Goal: Information Seeking & Learning: Learn about a topic

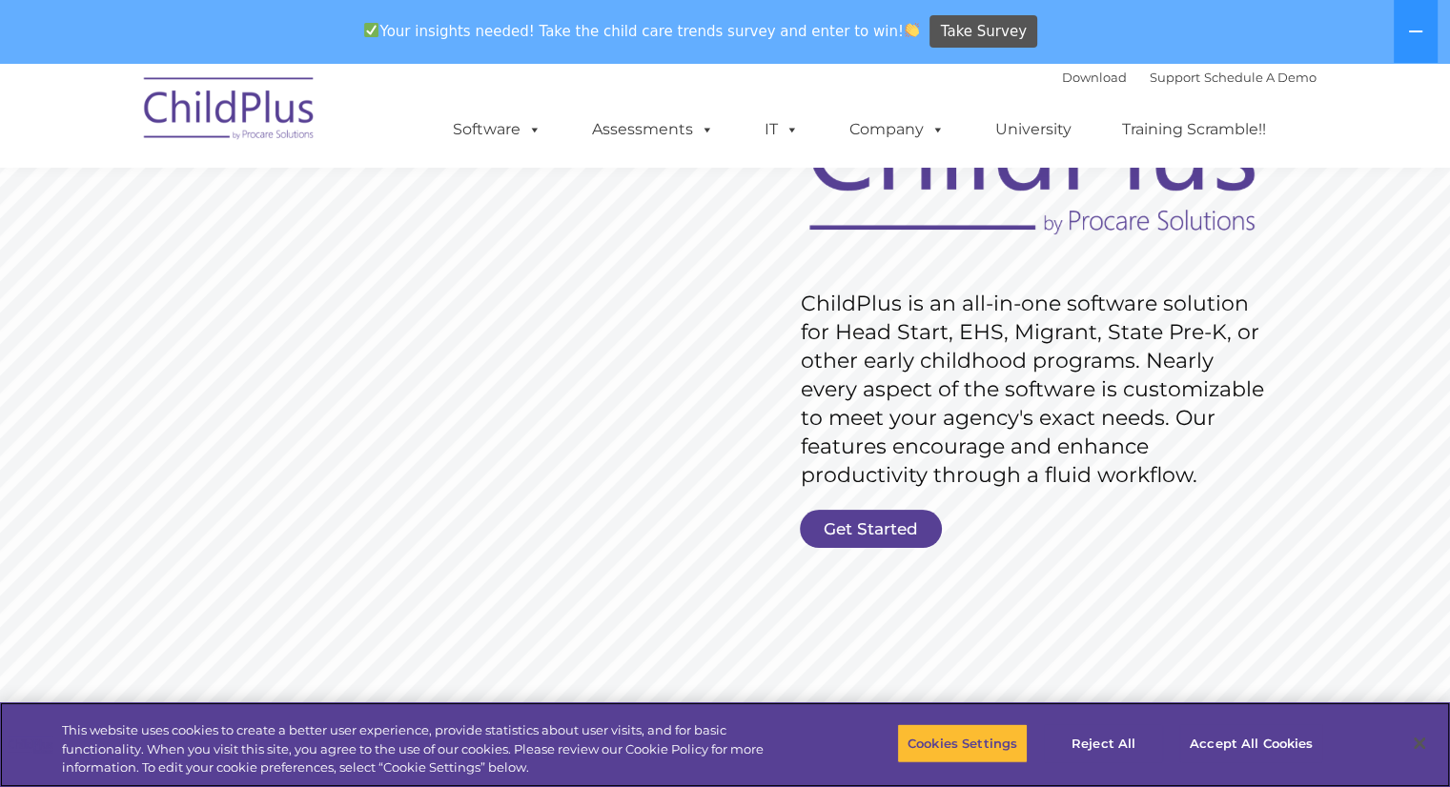
scroll to position [197, 0]
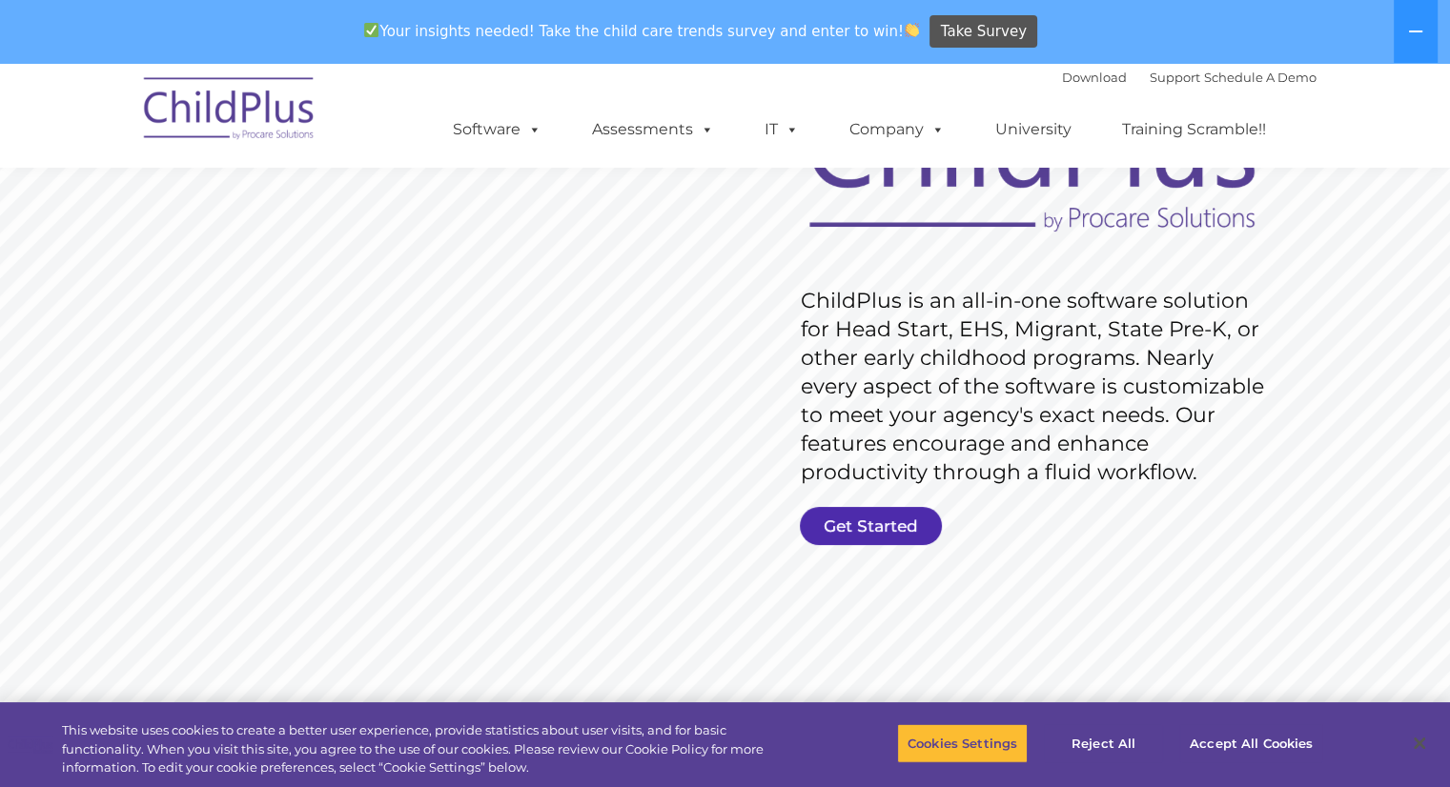
click at [892, 518] on link "Get Started" at bounding box center [871, 526] width 142 height 38
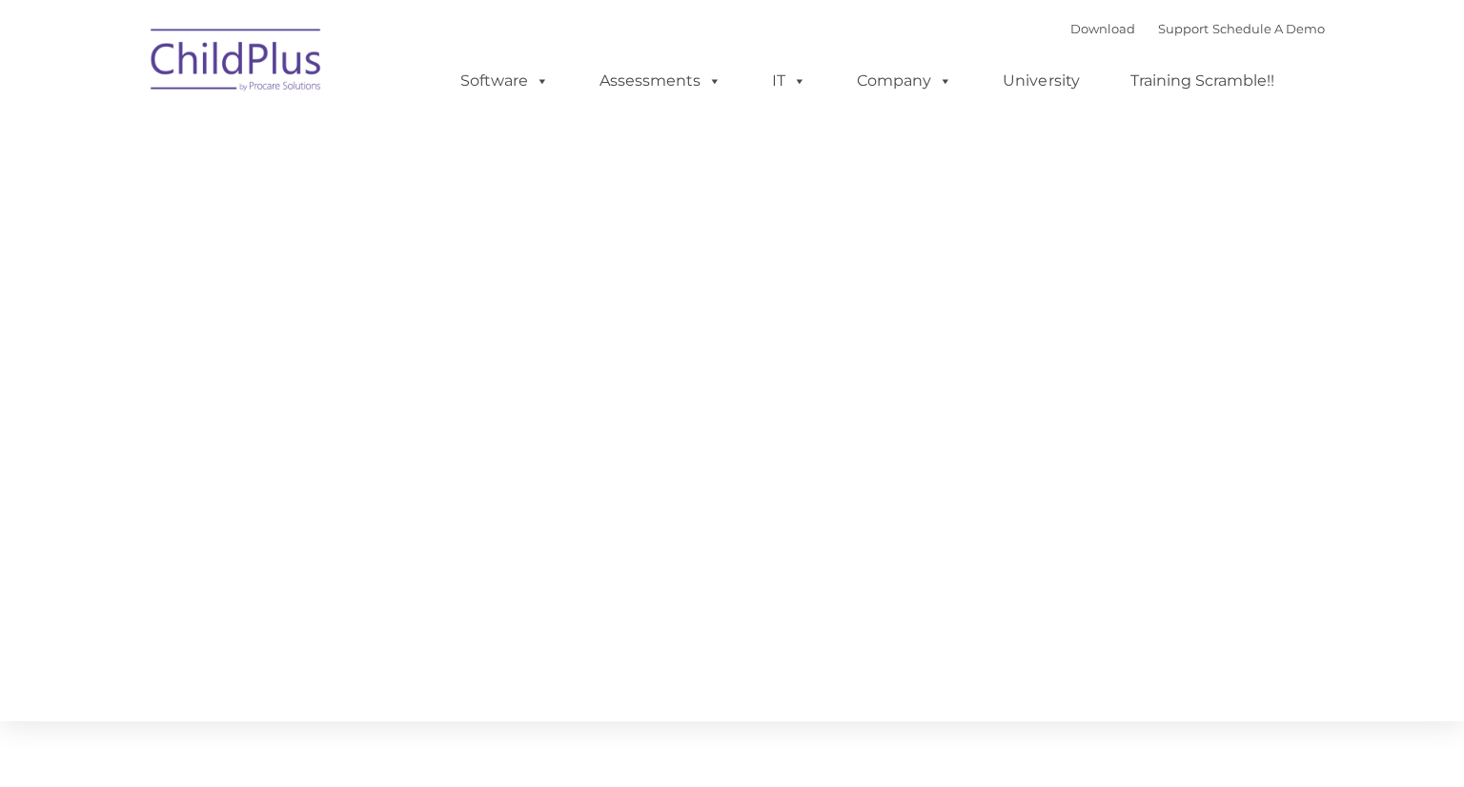
type input ""
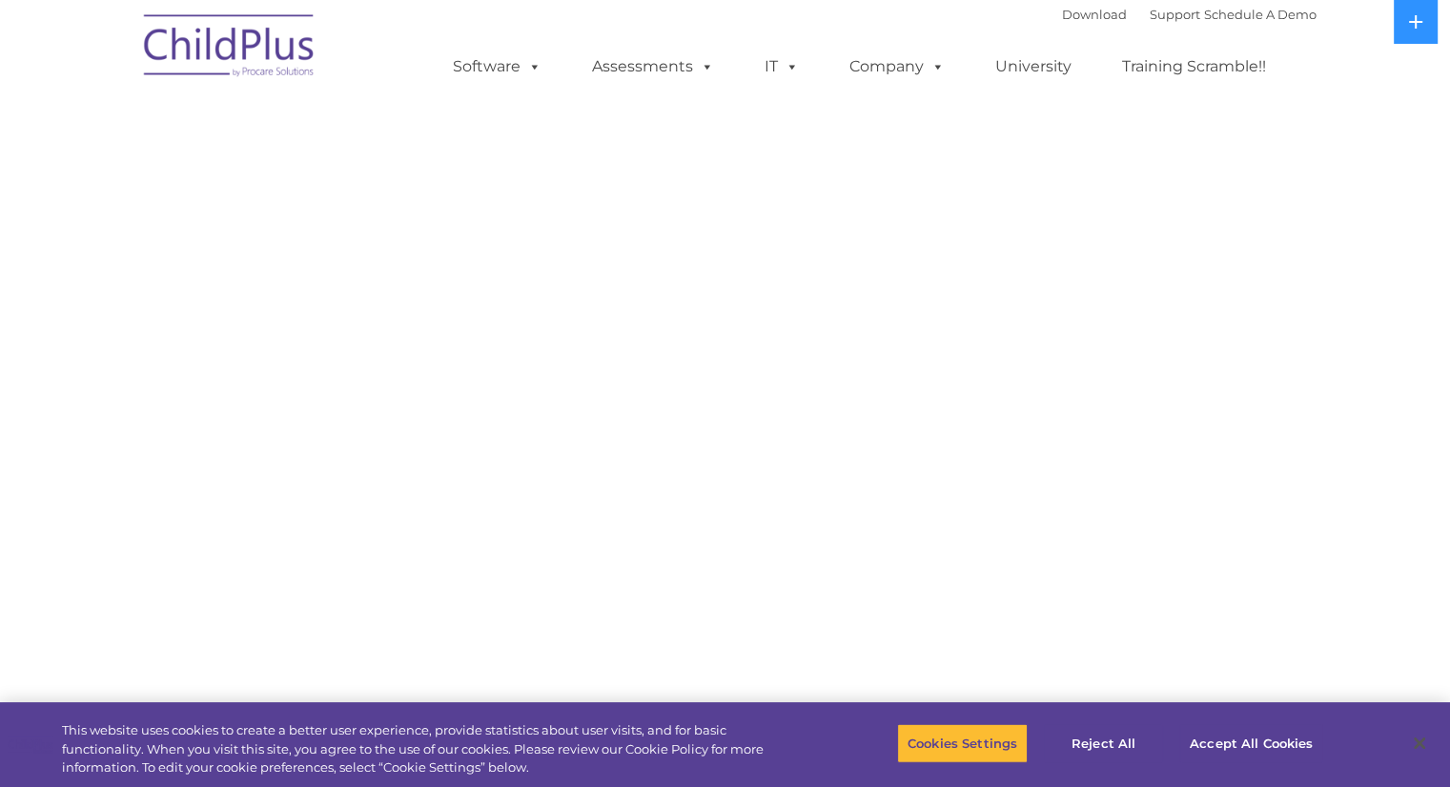
select select "MEDIUM"
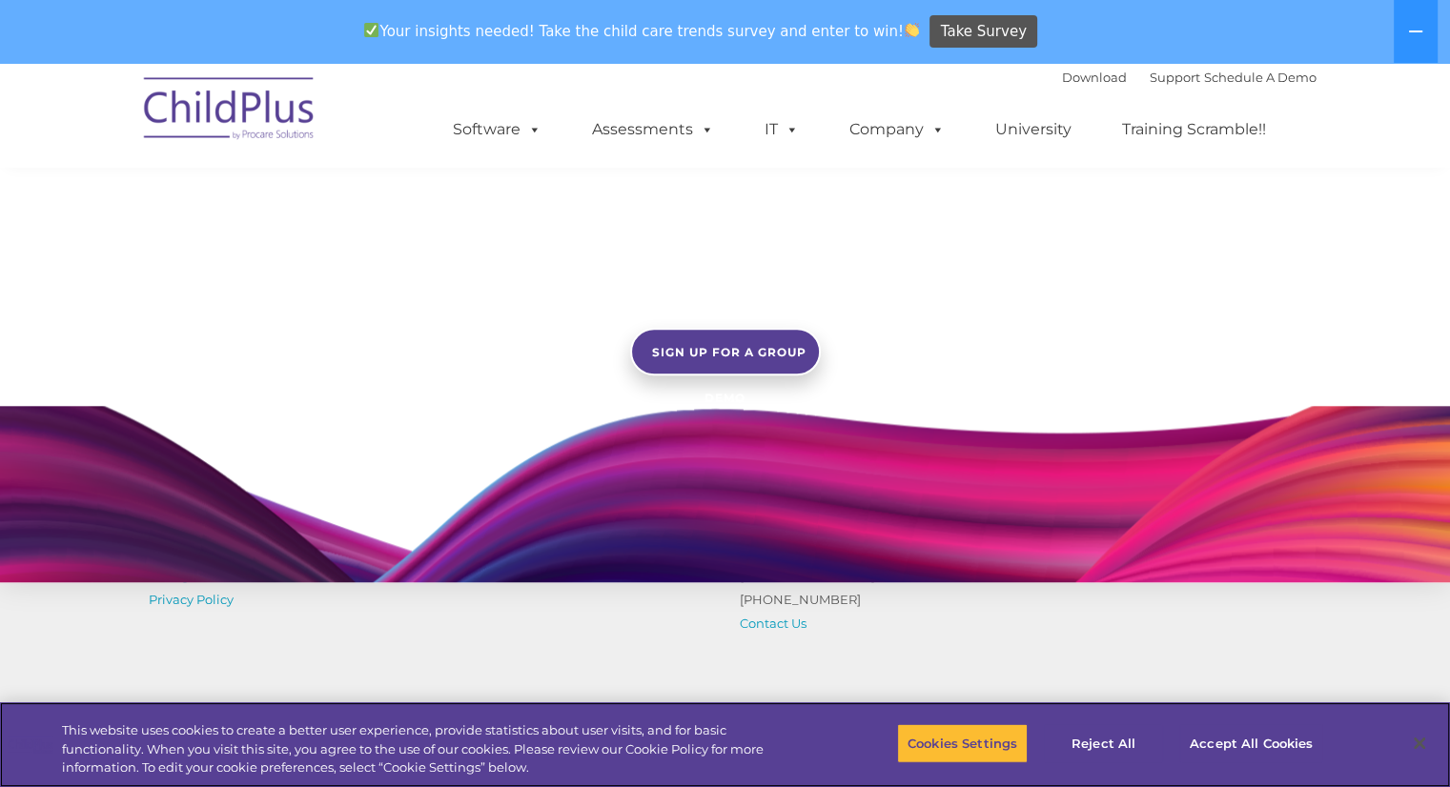
scroll to position [1598, 0]
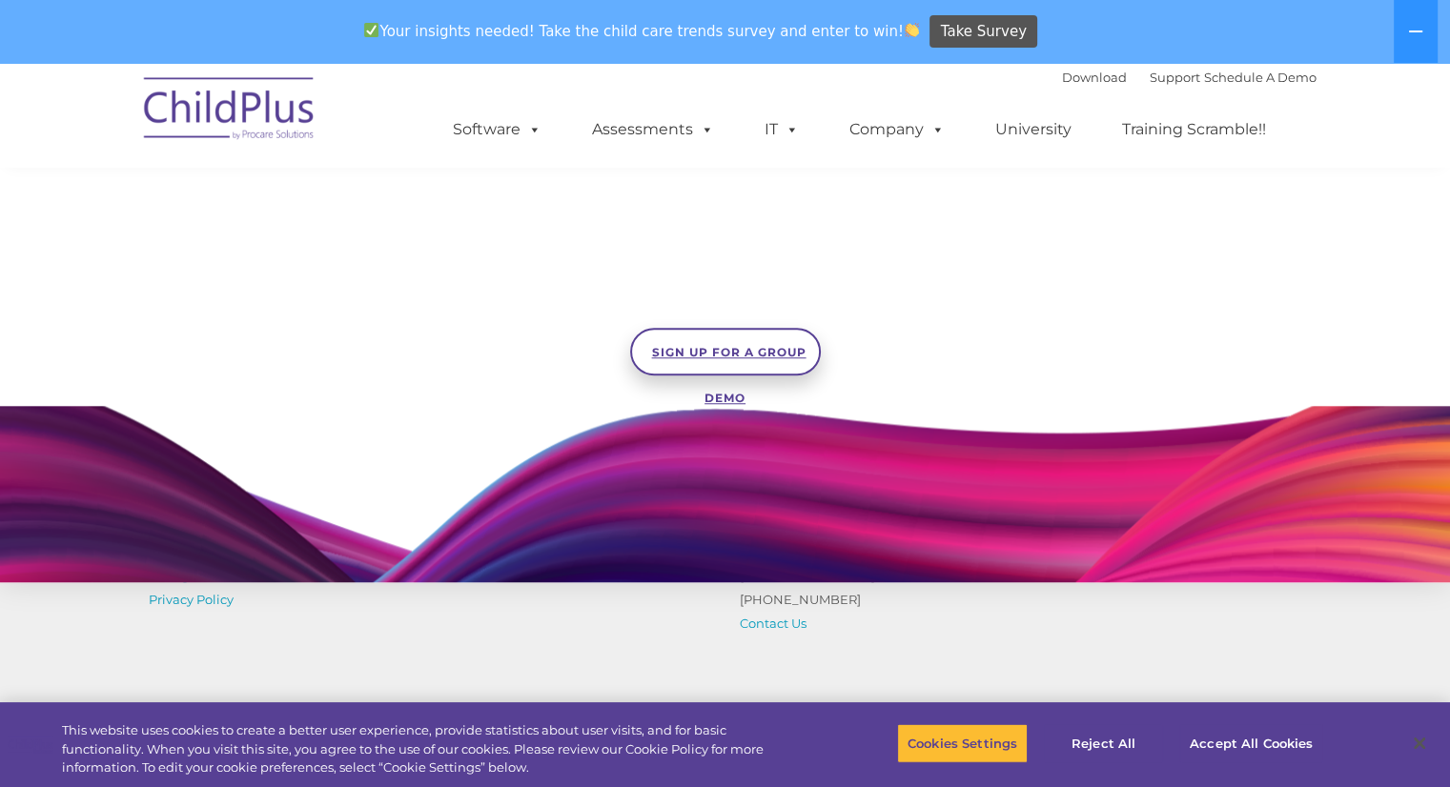
click at [733, 361] on link "SIGN UP FOR A GROUP DEMO" at bounding box center [725, 352] width 191 height 48
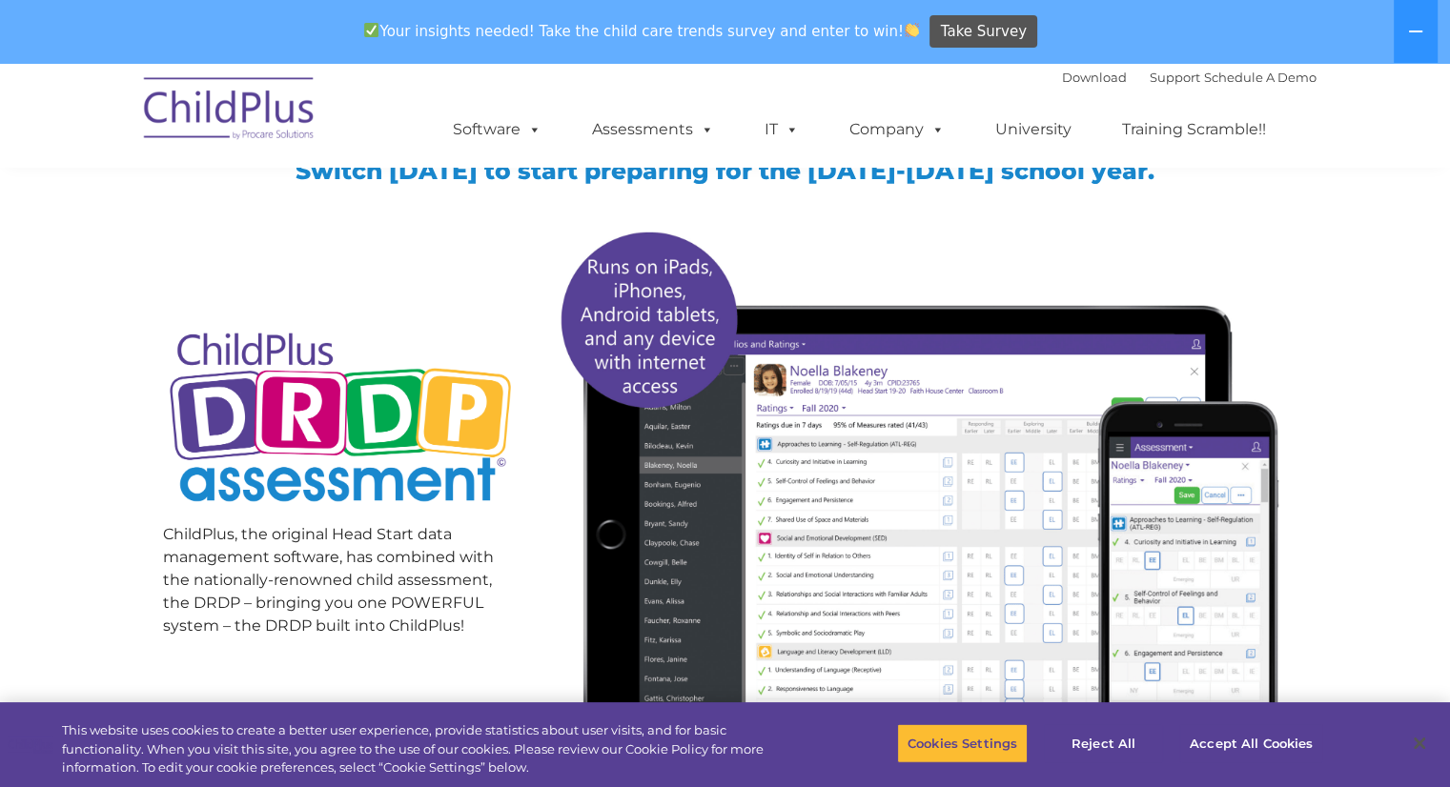
scroll to position [0, 0]
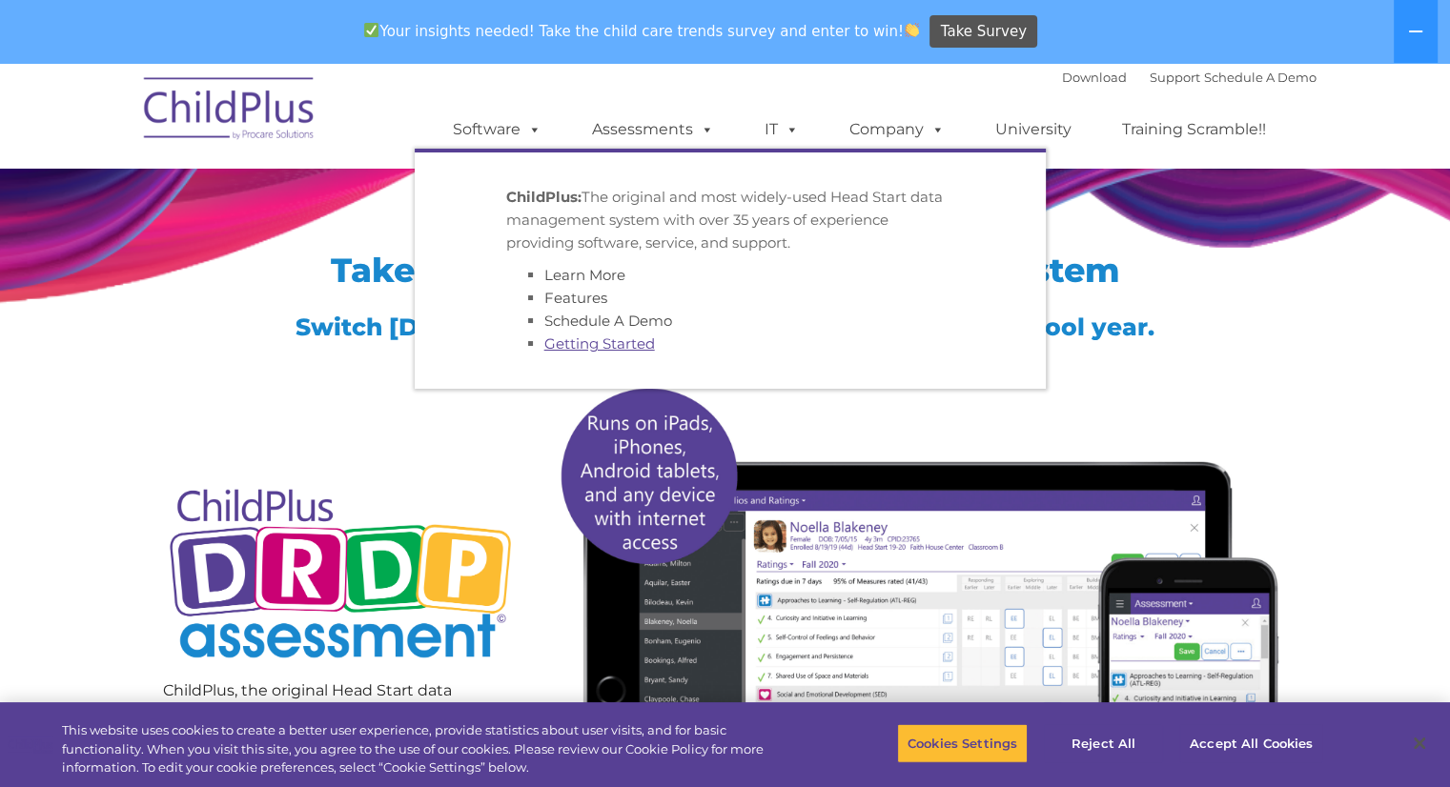
click at [610, 344] on link "Getting Started" at bounding box center [599, 344] width 111 height 18
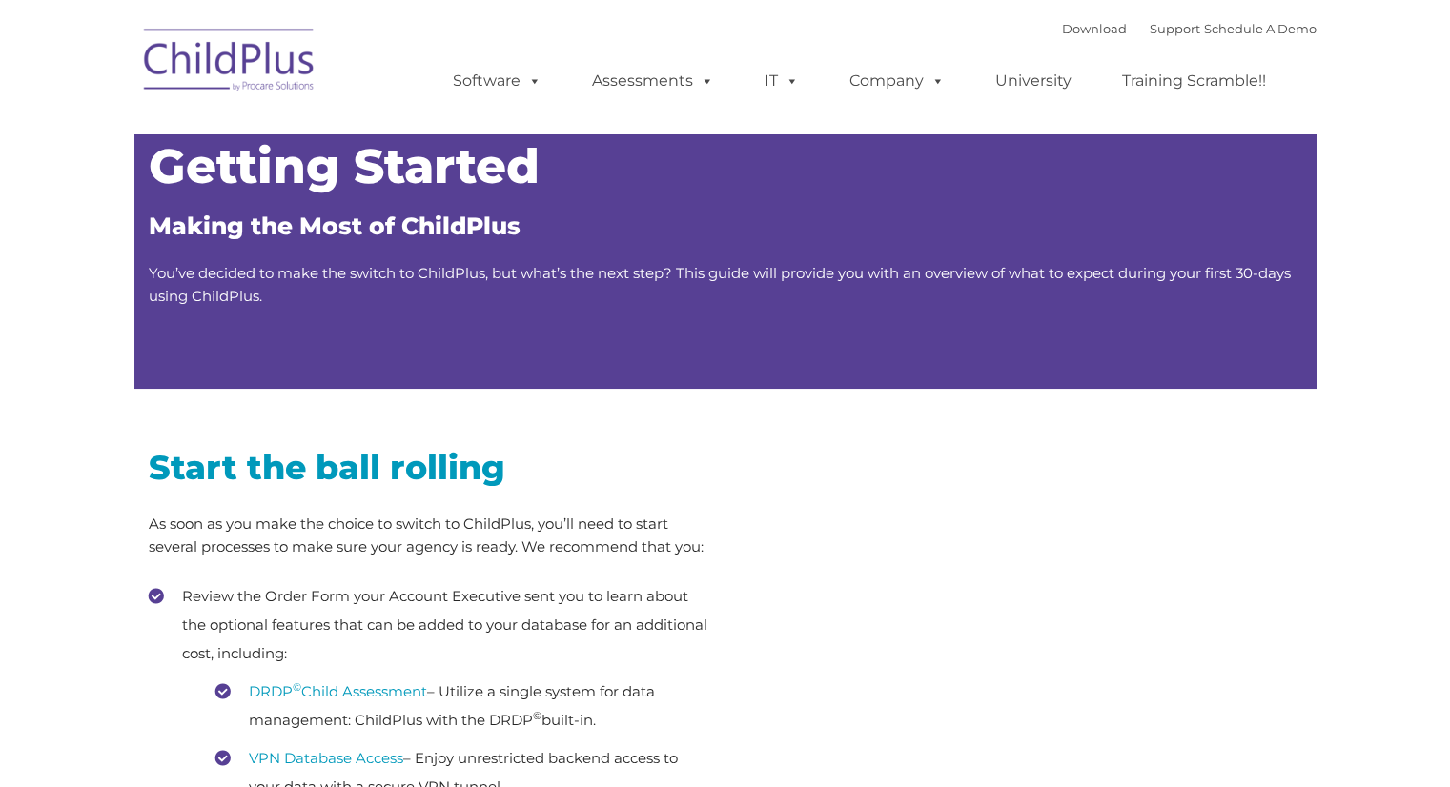
type input ""
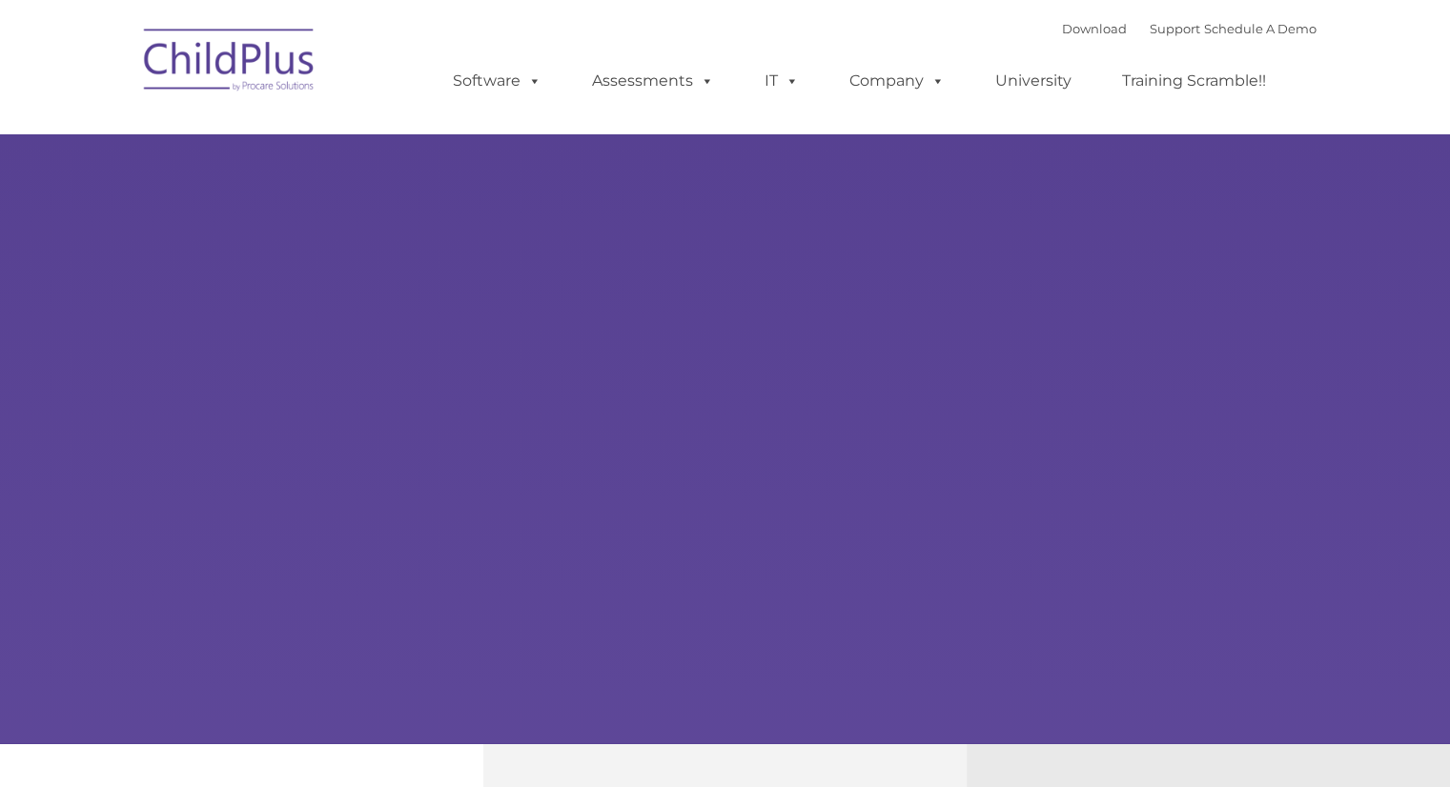
type input ""
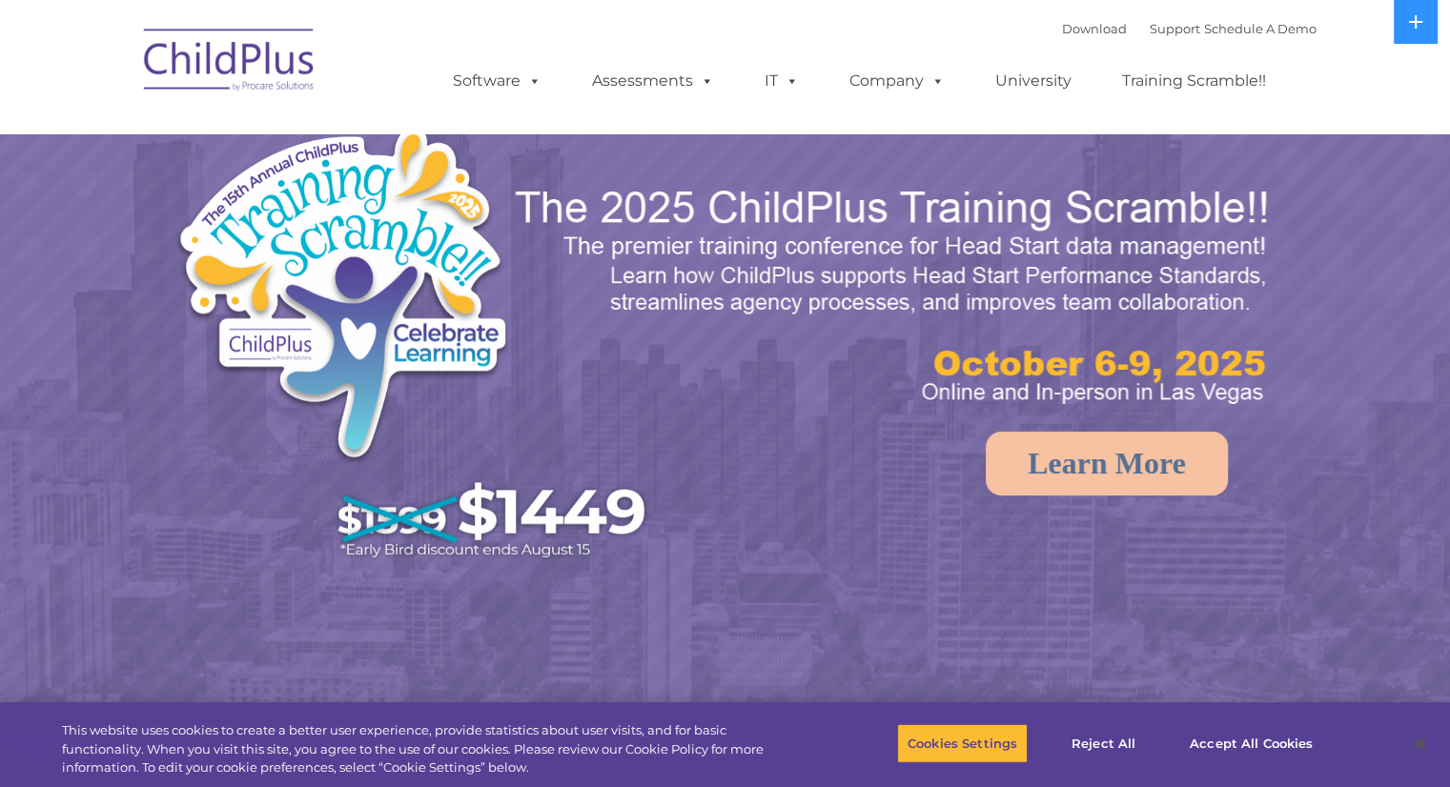
select select "MEDIUM"
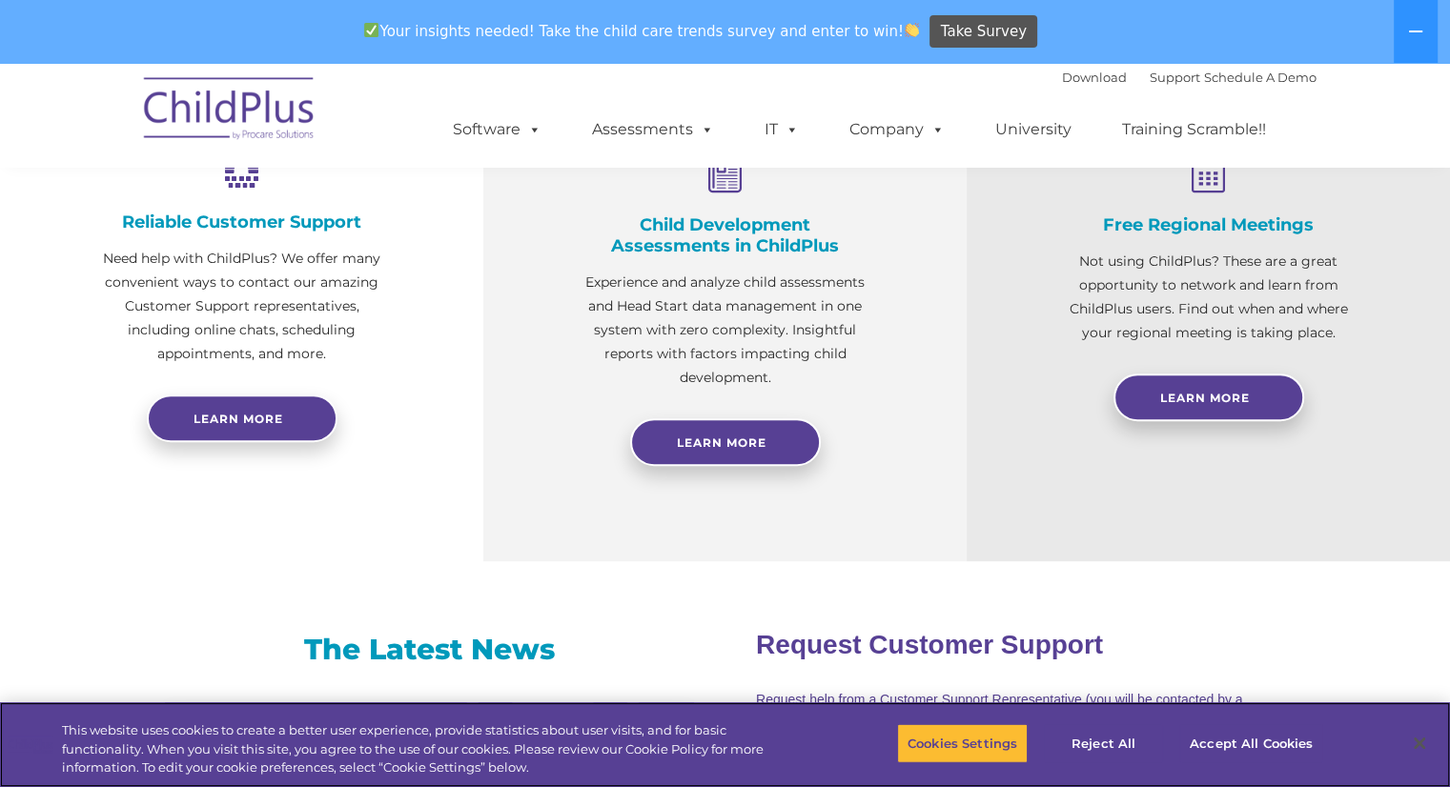
scroll to position [301, 0]
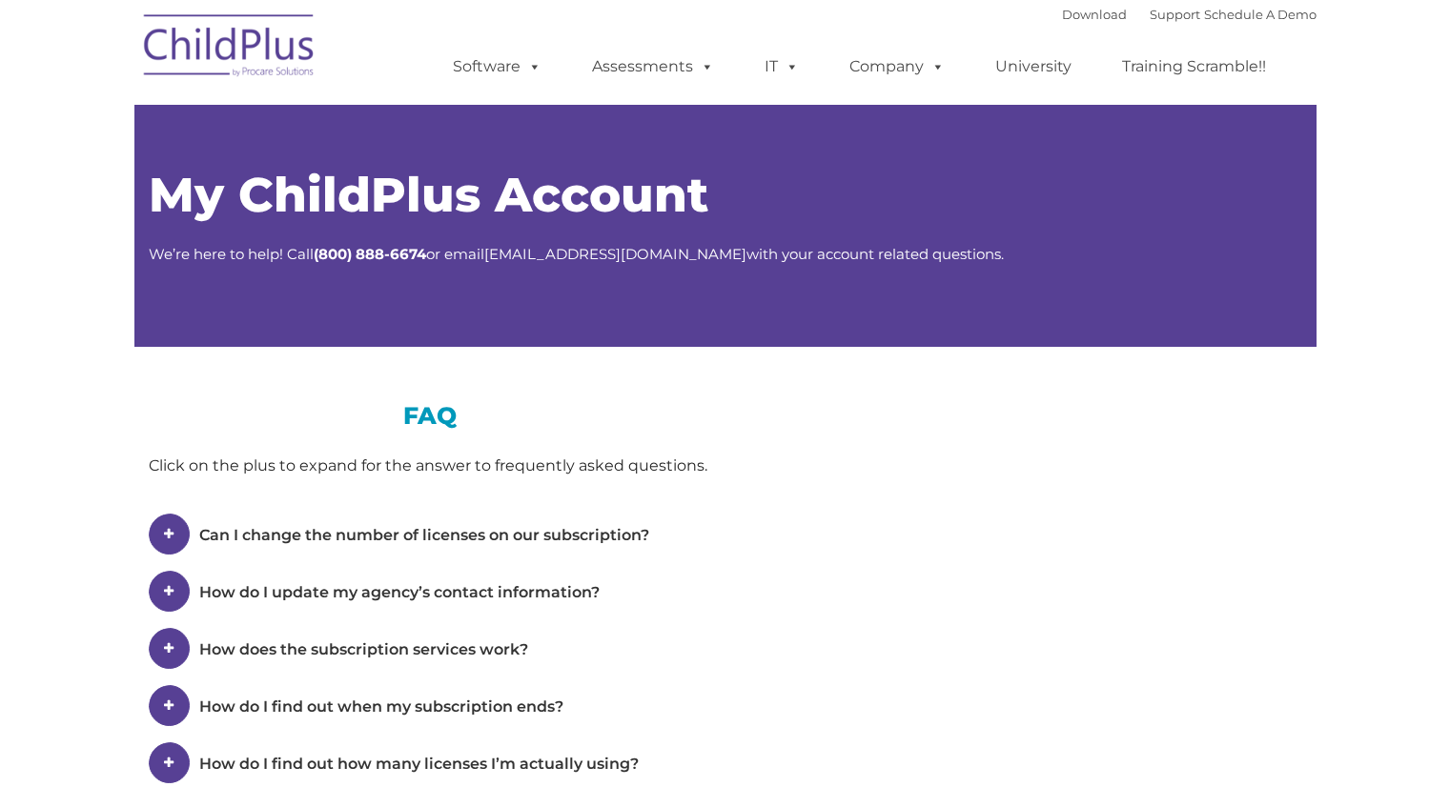
type input ""
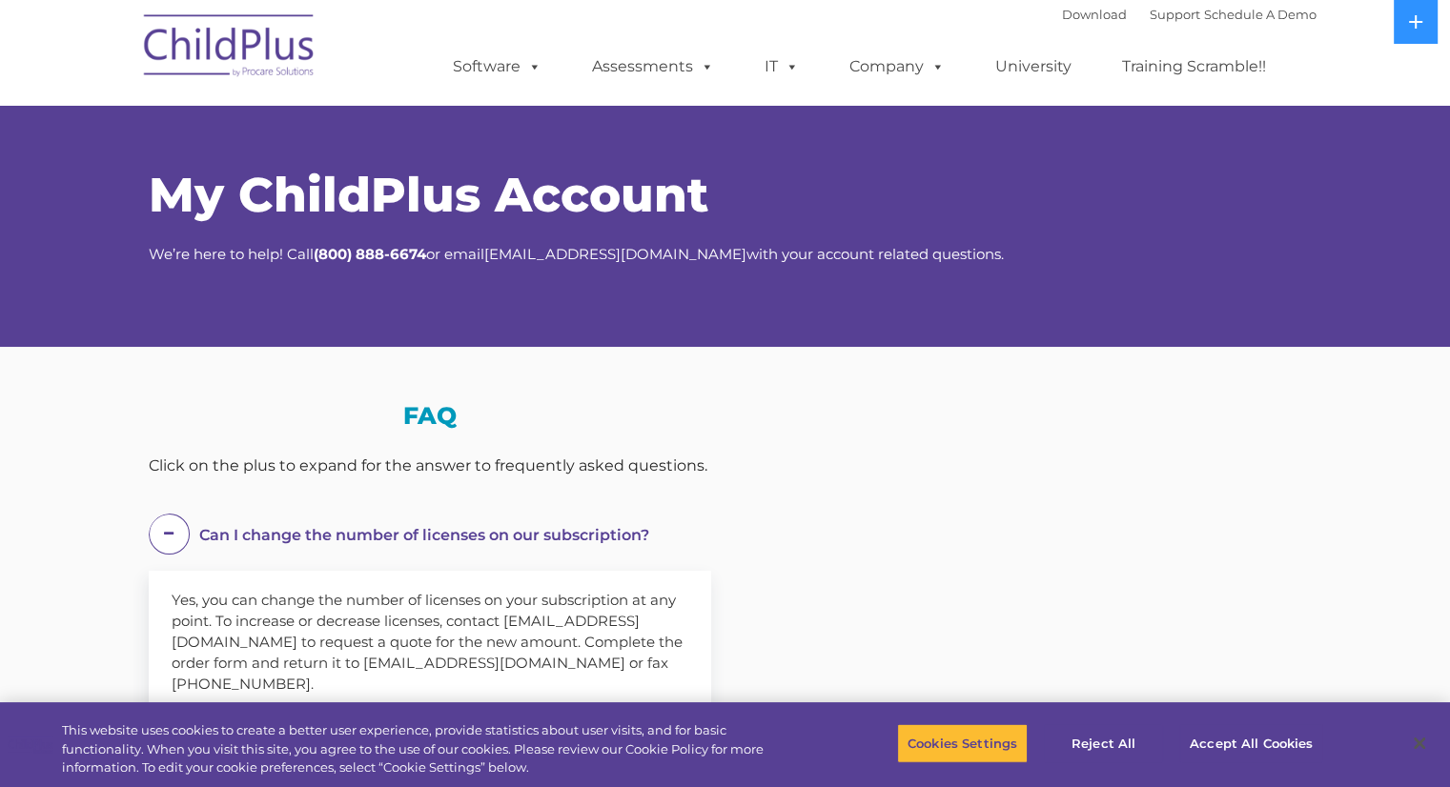
select select "MEDIUM"
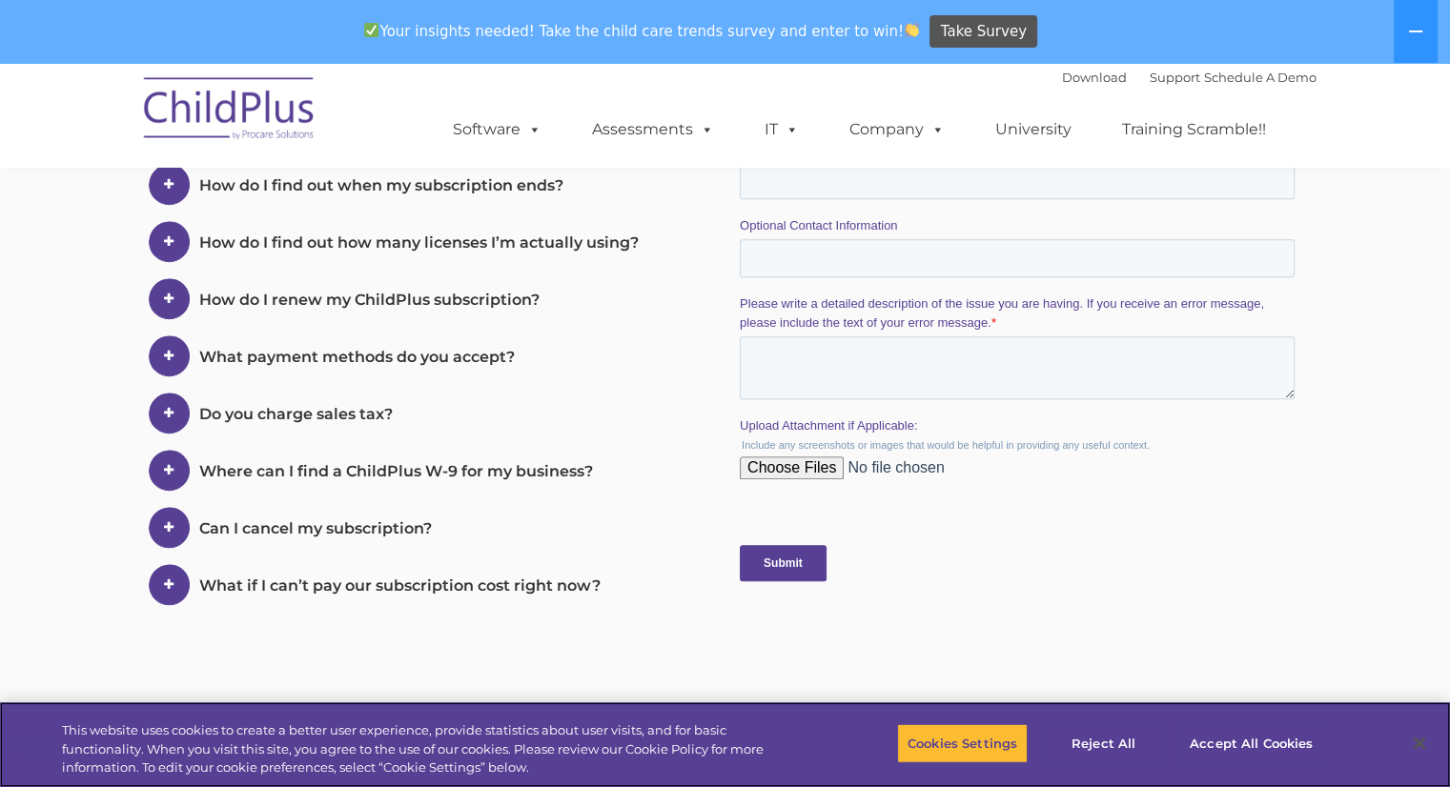
scroll to position [746, 0]
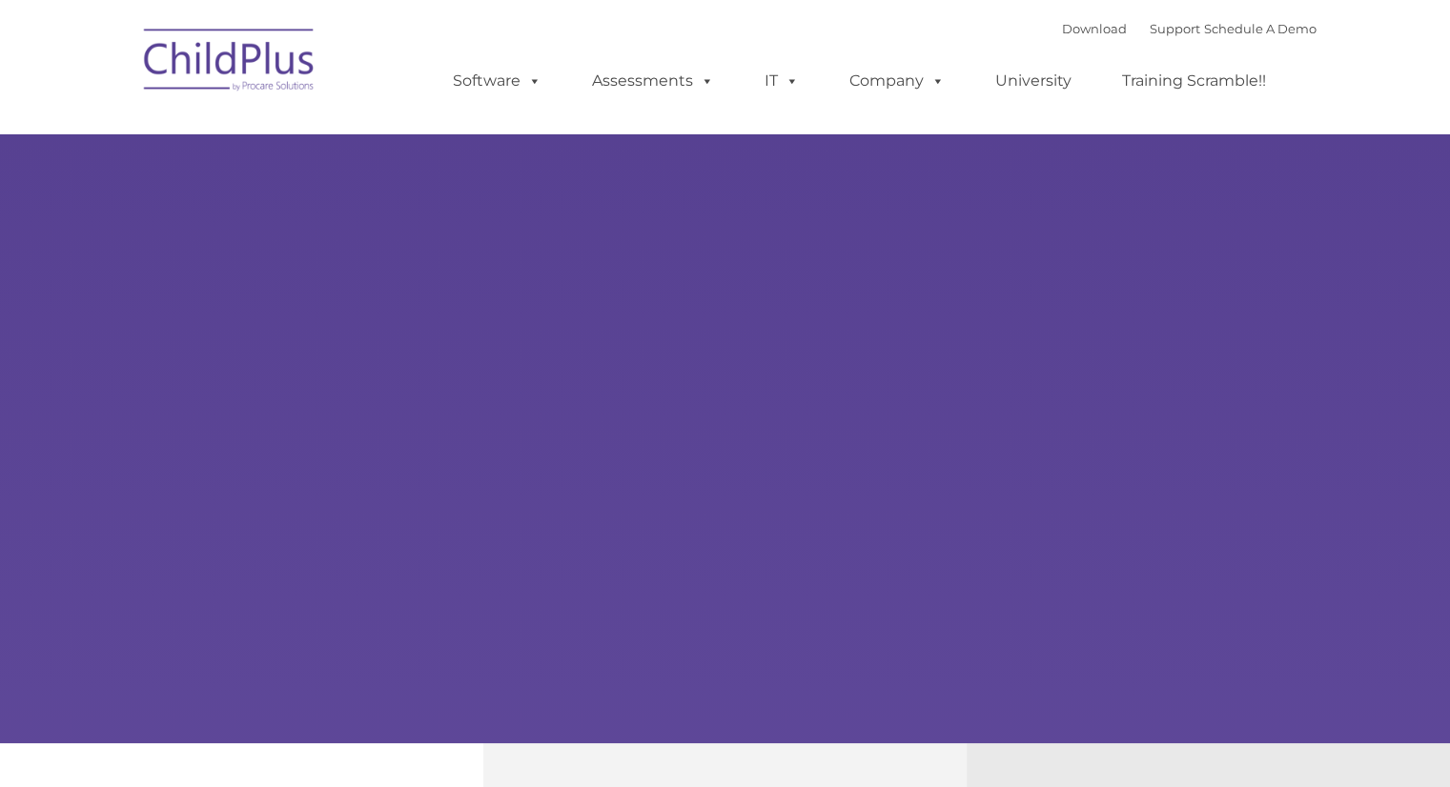
type input ""
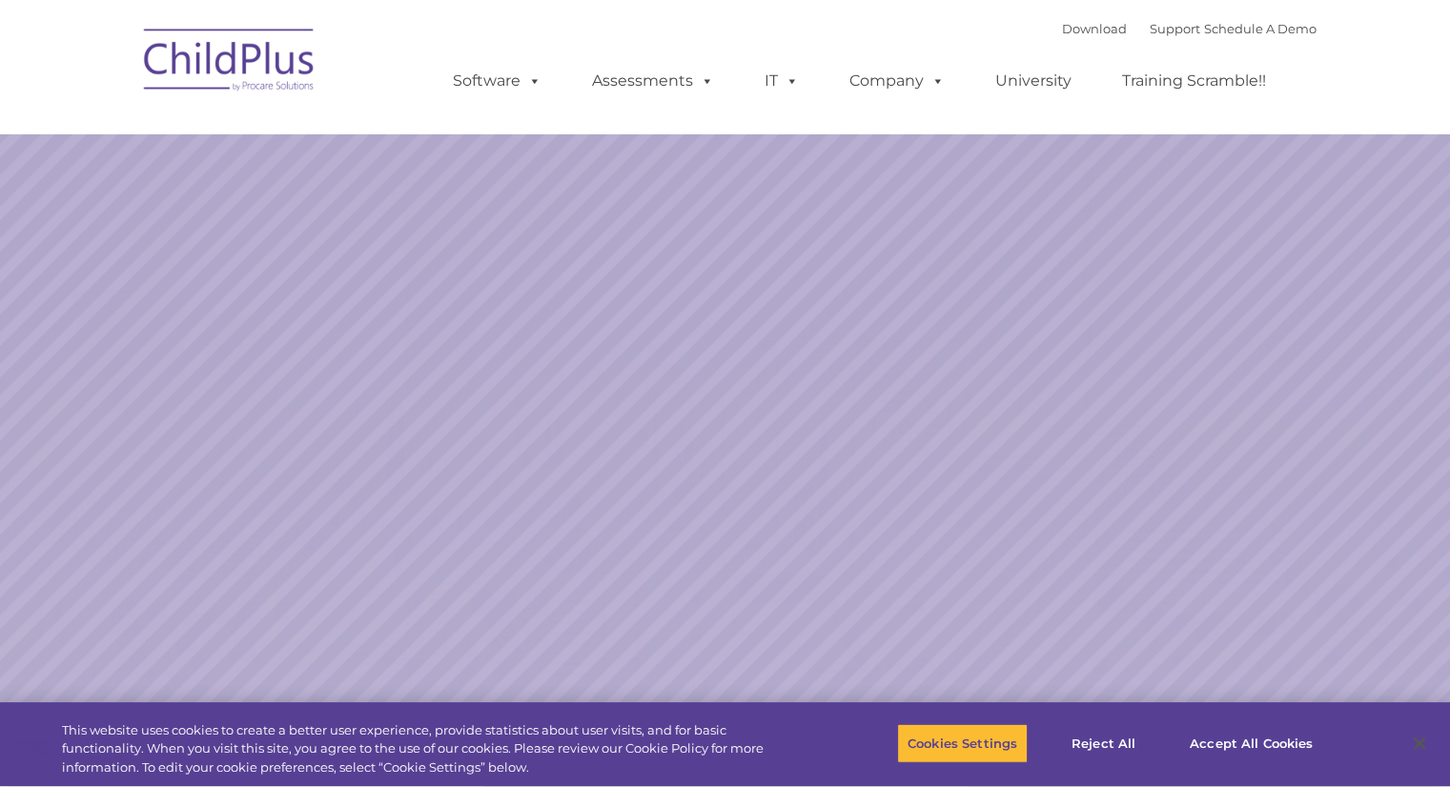
select select "MEDIUM"
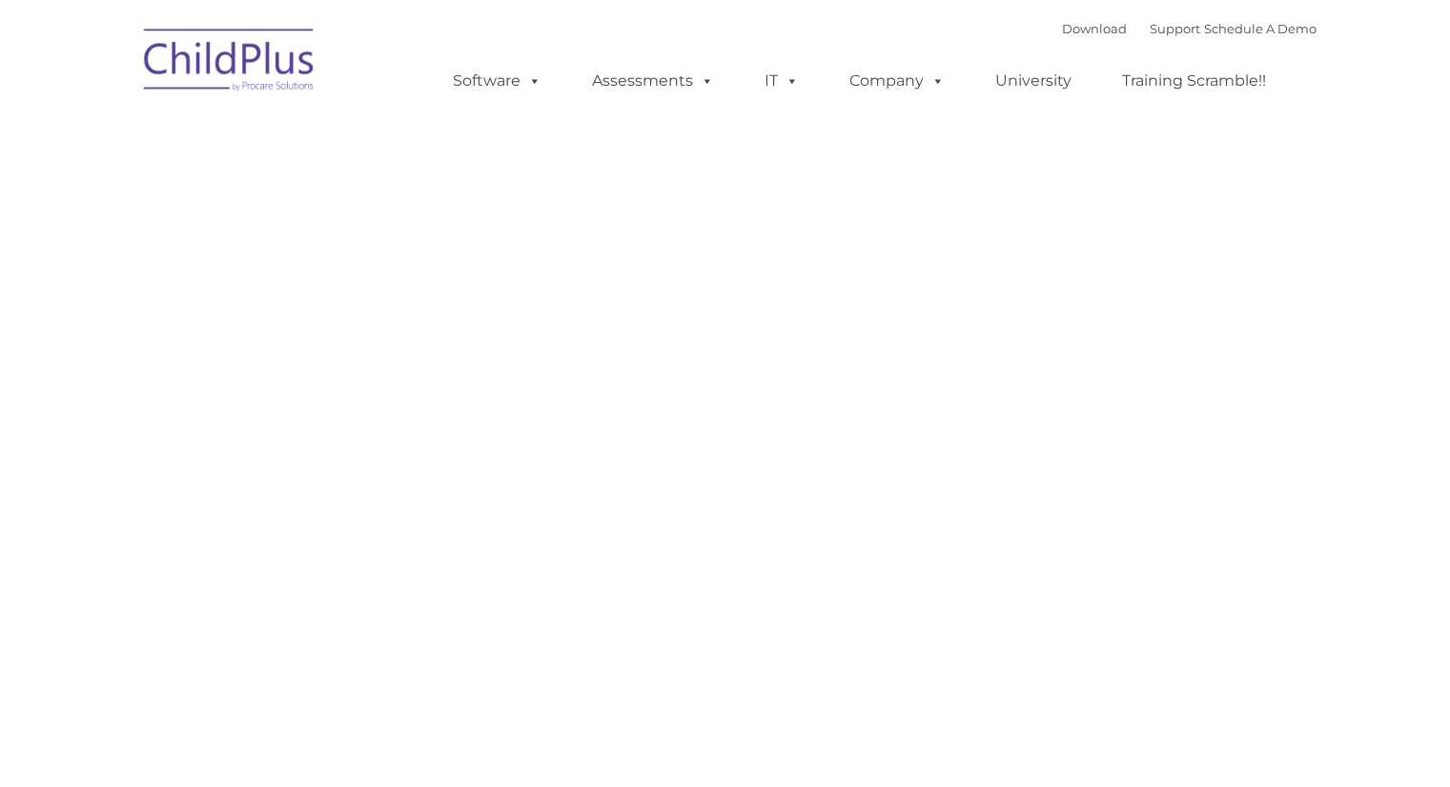
type input ""
